Goal: Find specific page/section: Find specific page/section

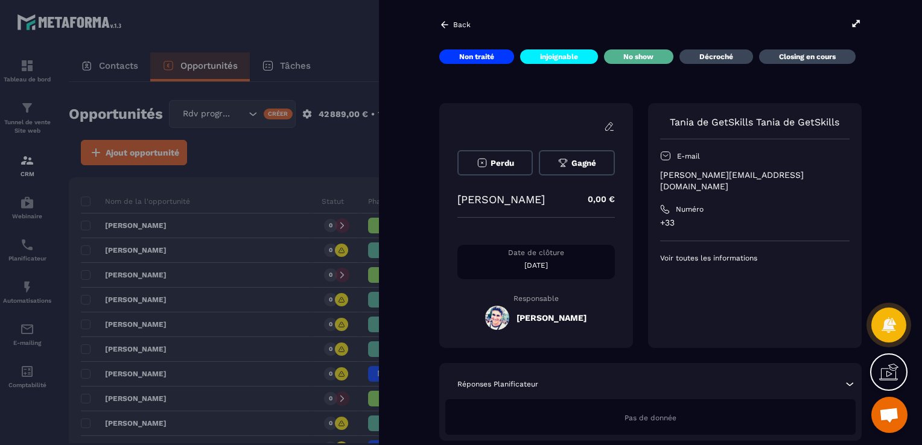
click at [501, 209] on div "[PERSON_NAME] 0,00 €" at bounding box center [535, 200] width 157 height 24
drag, startPoint x: 0, startPoint y: 0, endPoint x: 501, endPoint y: 207, distance: 542.4
click at [501, 207] on div "[PERSON_NAME] 0,00 €" at bounding box center [535, 200] width 157 height 24
click at [502, 203] on p "[PERSON_NAME]" at bounding box center [500, 199] width 87 height 13
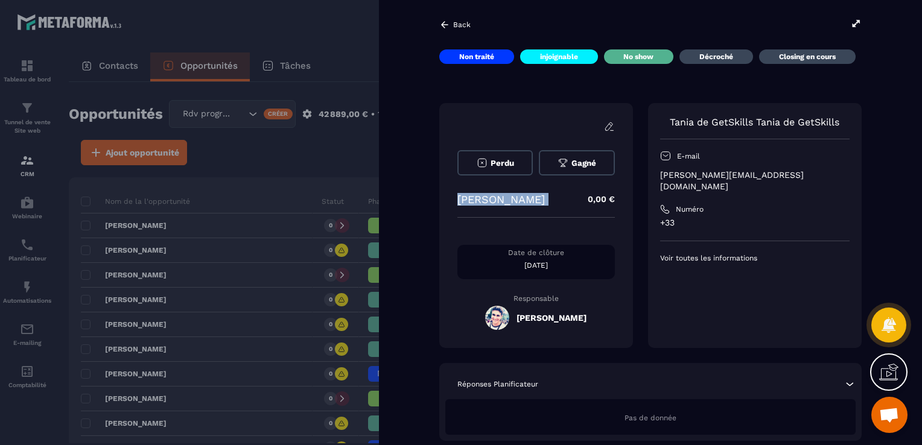
click at [502, 203] on p "[PERSON_NAME]" at bounding box center [500, 199] width 87 height 13
click at [348, 122] on div at bounding box center [461, 222] width 922 height 445
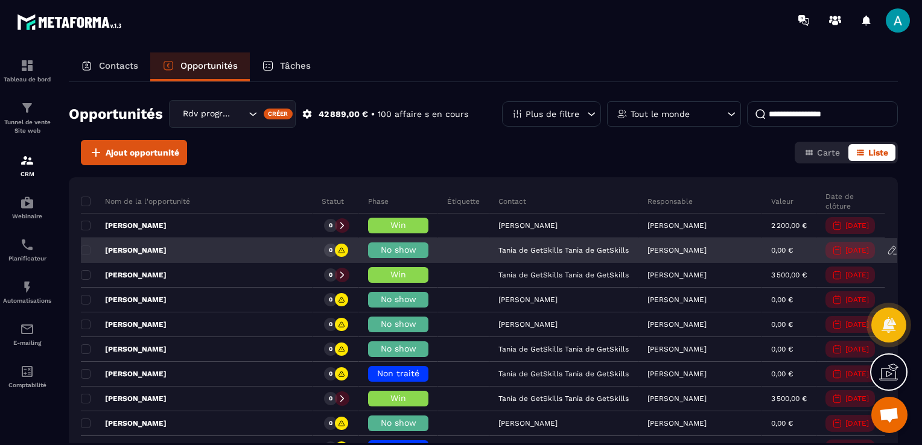
click at [381, 251] on span "No show" at bounding box center [399, 250] width 36 height 10
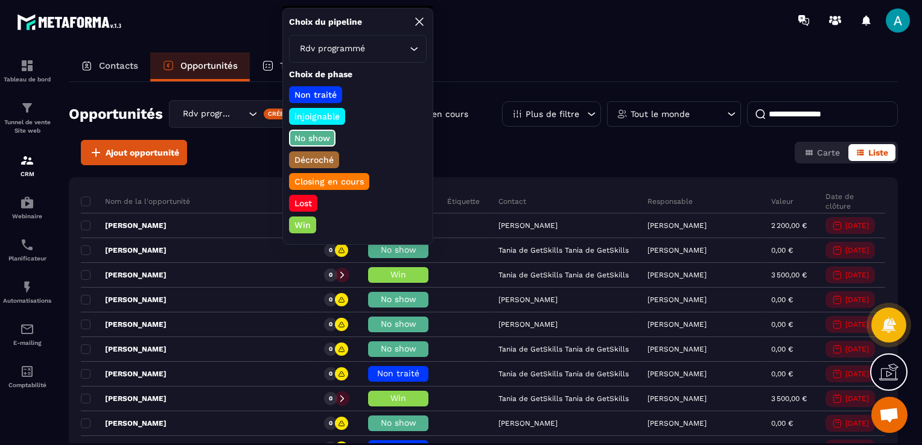
click at [558, 163] on div "Ajout opportunité Carte Liste" at bounding box center [483, 152] width 829 height 25
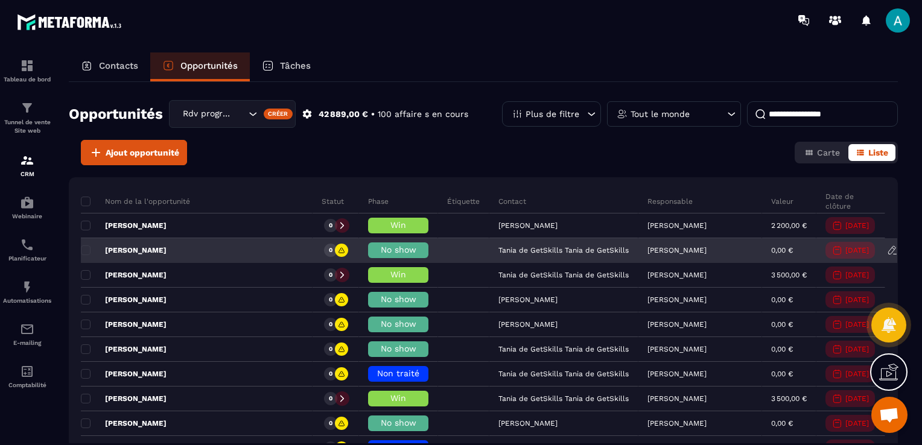
click at [381, 247] on span "No show" at bounding box center [399, 250] width 36 height 10
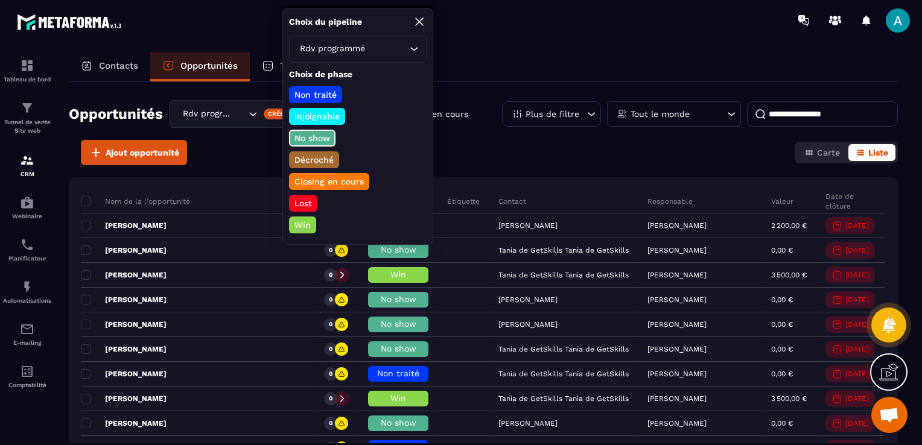
click at [494, 148] on div "Ajout opportunité Carte Liste" at bounding box center [483, 152] width 829 height 25
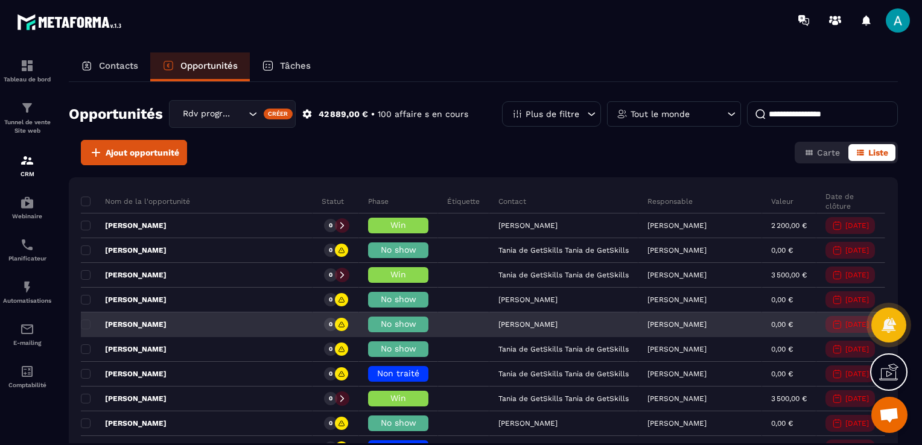
click at [243, 314] on div "[PERSON_NAME]" at bounding box center [197, 325] width 232 height 24
